Goal: Navigation & Orientation: Understand site structure

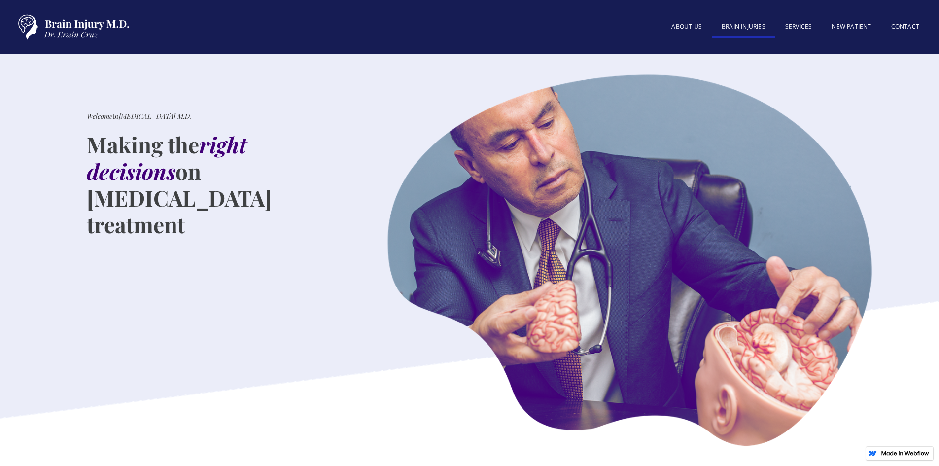
click at [728, 29] on link "BRAIN INJURIES" at bounding box center [744, 27] width 64 height 21
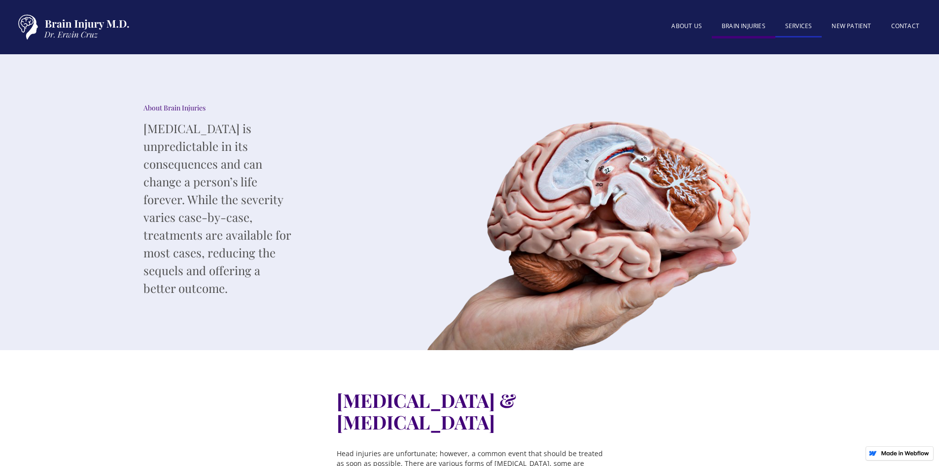
click at [806, 28] on link "SERVICES" at bounding box center [799, 26] width 47 height 21
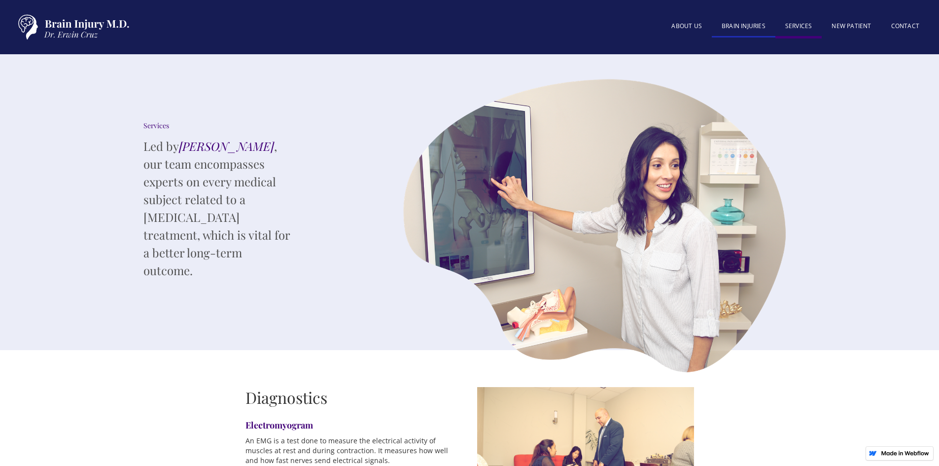
click at [747, 29] on link "BRAIN INJURIES" at bounding box center [744, 26] width 64 height 21
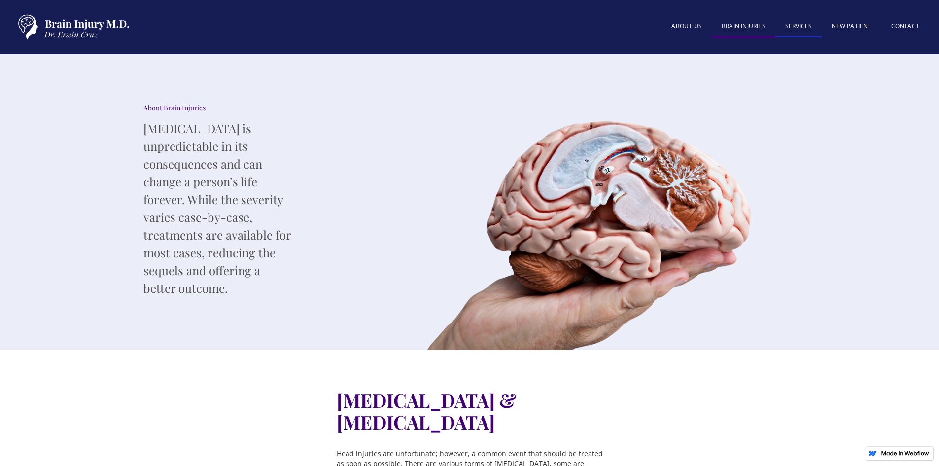
click at [802, 31] on link "SERVICES" at bounding box center [799, 26] width 47 height 21
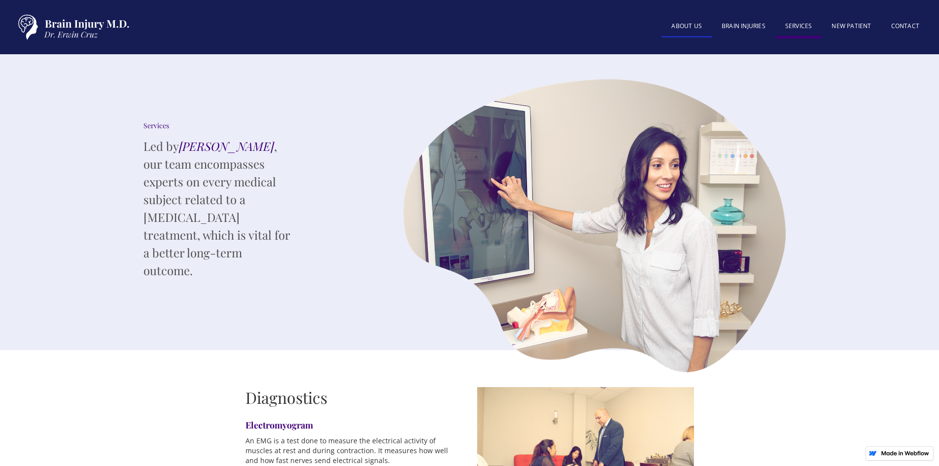
click at [693, 26] on link "About US" at bounding box center [687, 26] width 50 height 21
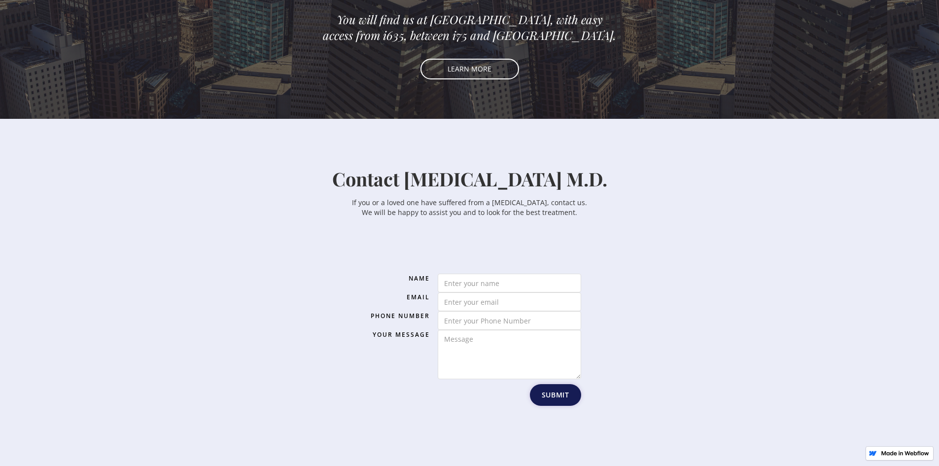
scroll to position [1296, 0]
